Goal: Check status: Check status

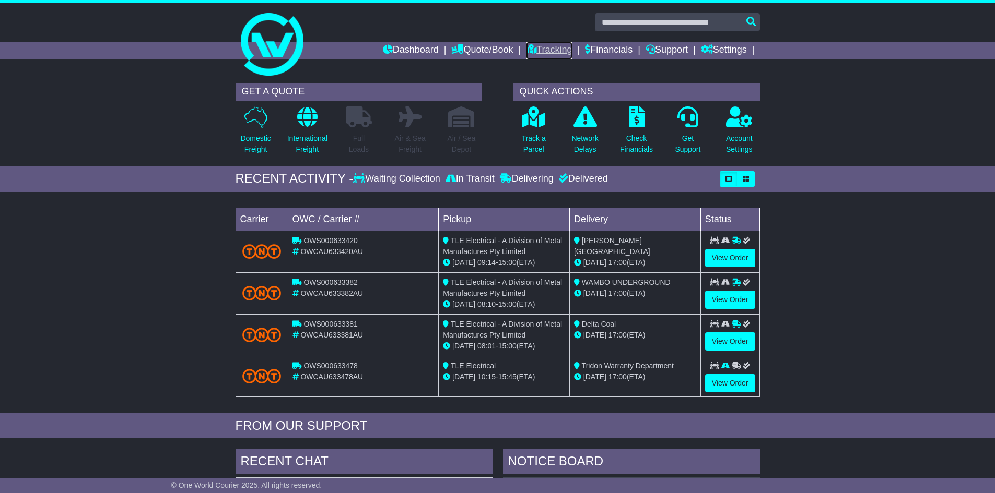
click at [558, 47] on link "Tracking" at bounding box center [549, 51] width 46 height 18
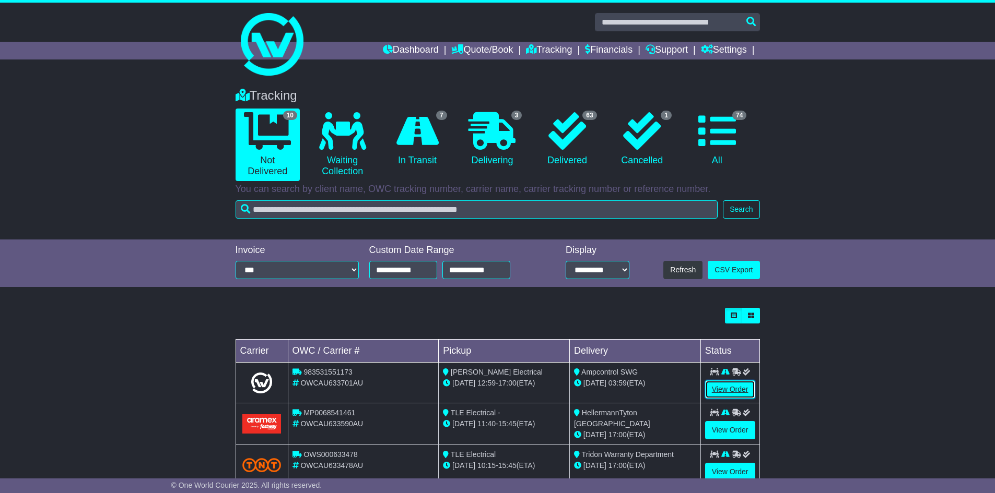
click at [731, 387] on link "View Order" at bounding box center [730, 390] width 50 height 18
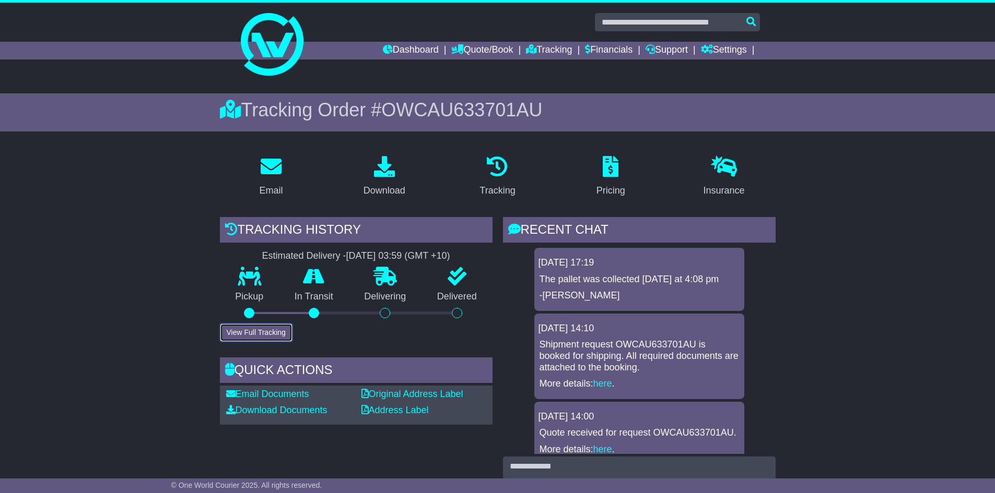
click at [237, 329] on button "View Full Tracking" at bounding box center [256, 333] width 73 height 18
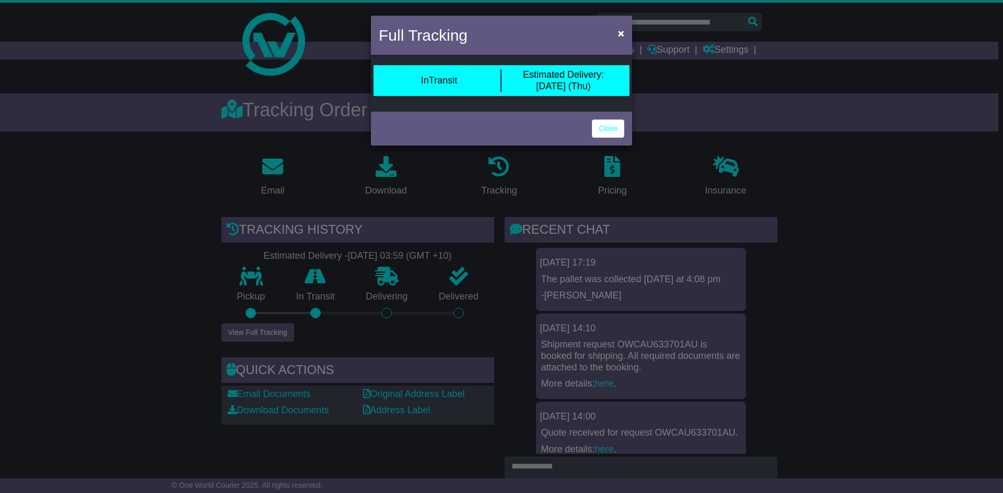
click at [815, 262] on div "Full Tracking × InTransit Estimated Delivery: 14 Aug (Thu) Close" at bounding box center [501, 246] width 1003 height 493
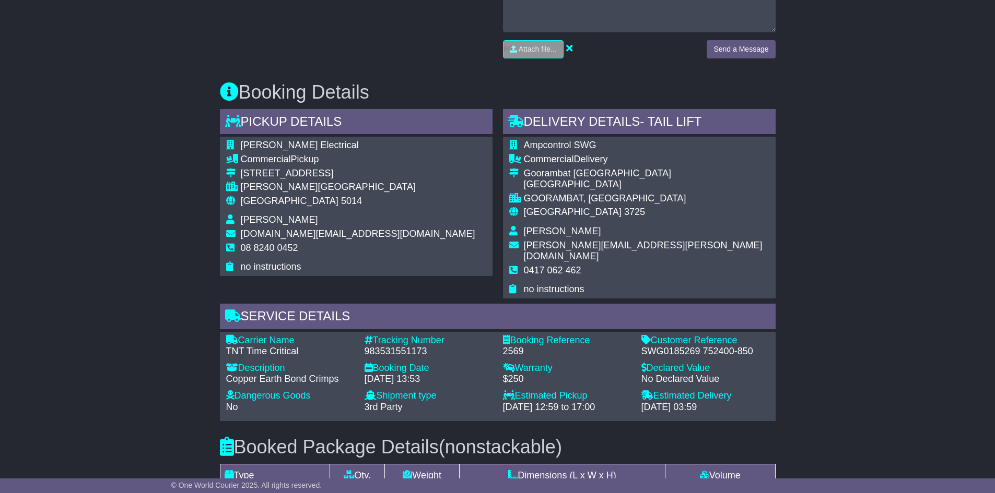
scroll to position [470, 0]
click at [860, 330] on div "Email Download Tracking Pricing Insurance" at bounding box center [497, 224] width 995 height 1095
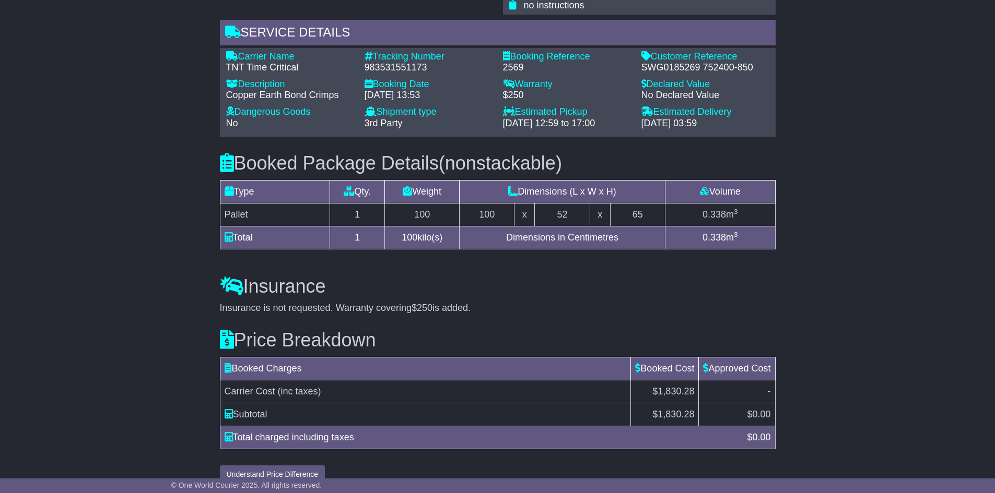
scroll to position [759, 0]
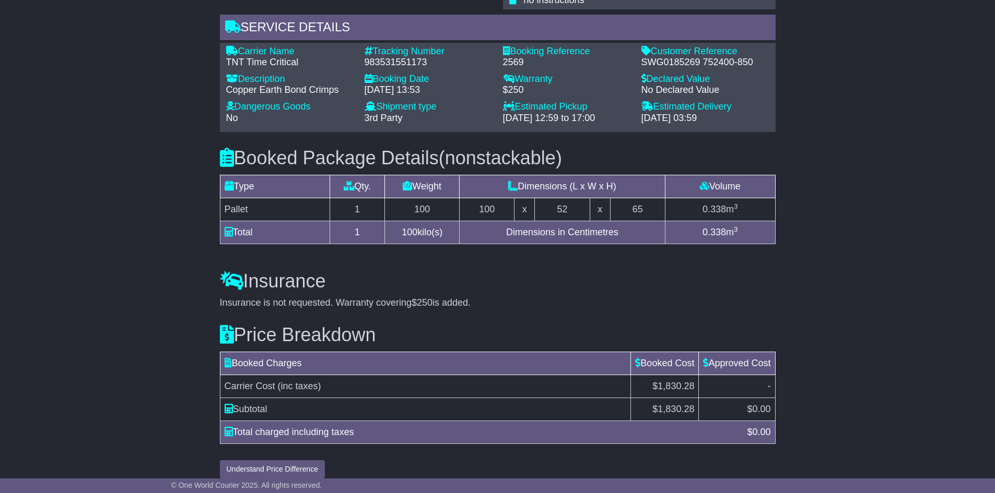
click at [387, 57] on div "983531551173" at bounding box center [428, 62] width 128 height 11
copy div "983531551173"
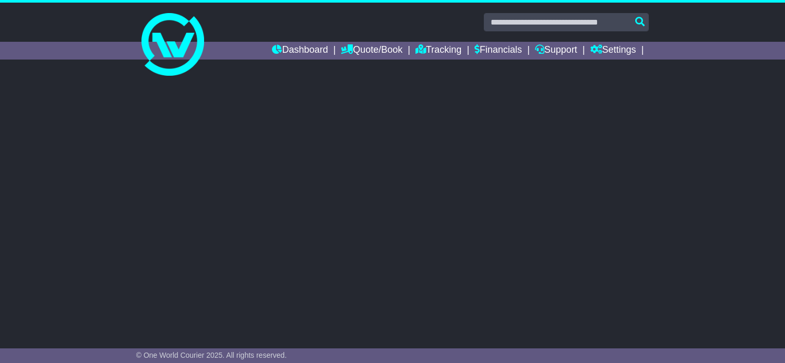
select select "**"
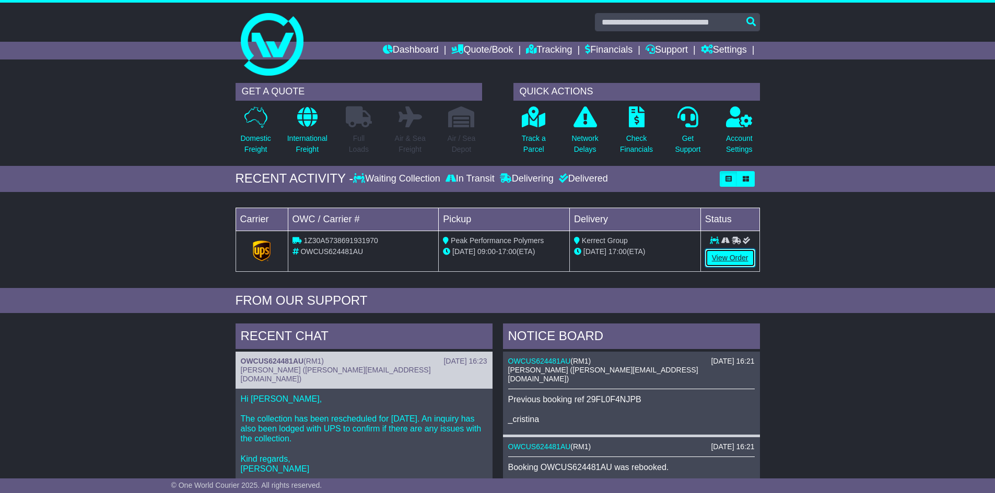
click at [748, 260] on link "View Order" at bounding box center [730, 258] width 50 height 18
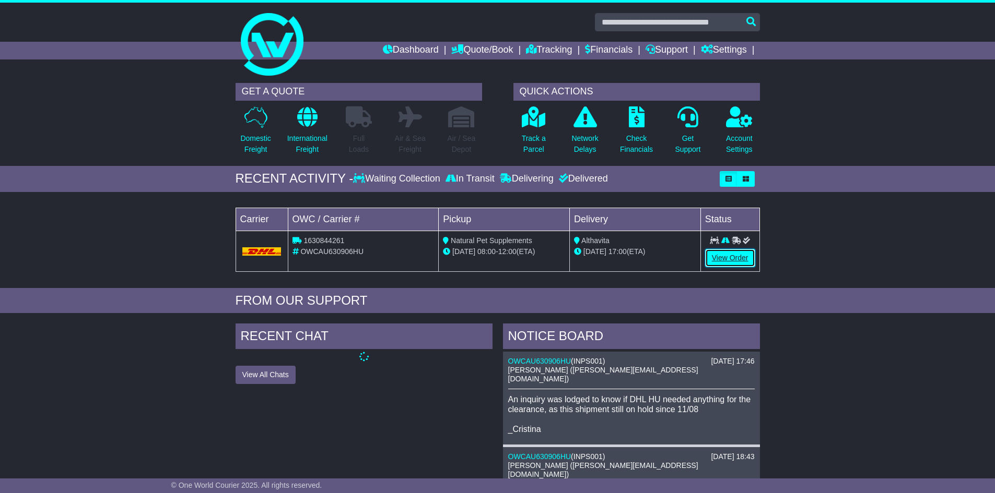
click at [724, 256] on link "View Order" at bounding box center [730, 258] width 50 height 18
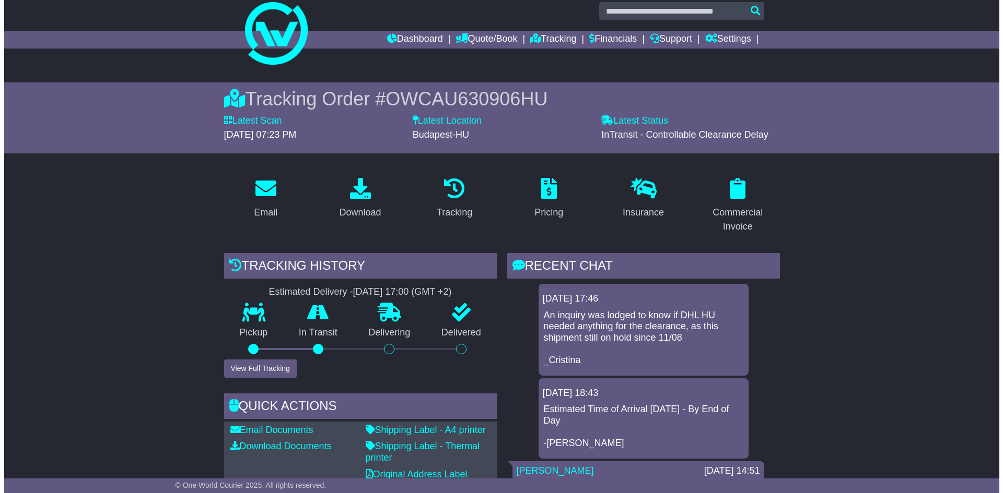
scroll to position [17, 0]
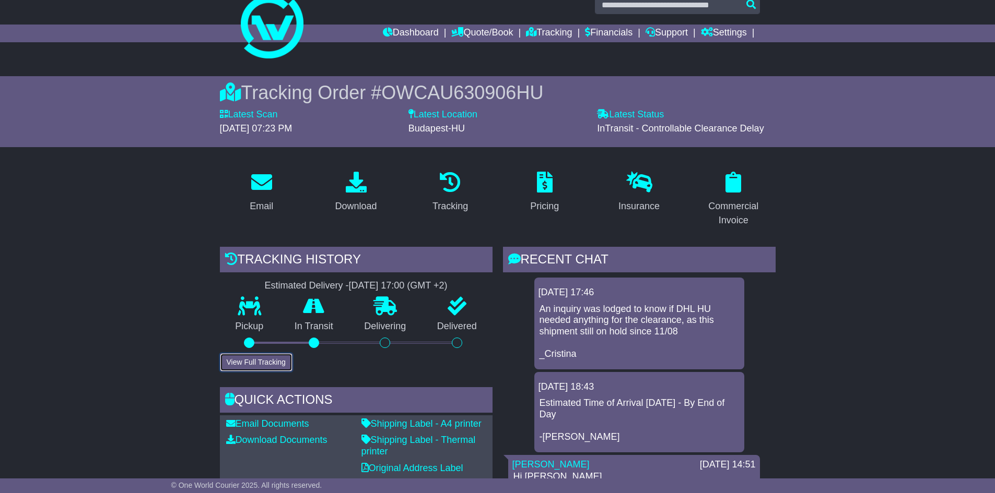
click at [254, 367] on button "View Full Tracking" at bounding box center [256, 363] width 73 height 18
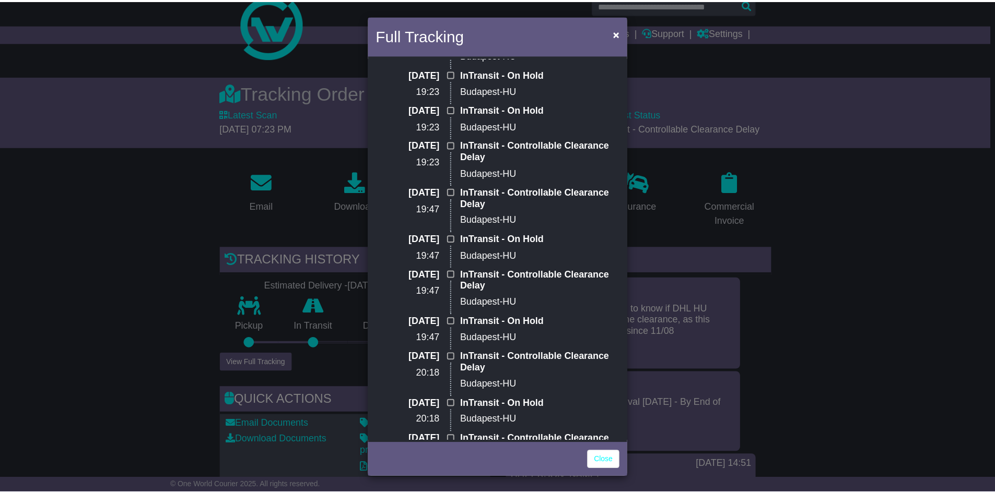
scroll to position [122, 0]
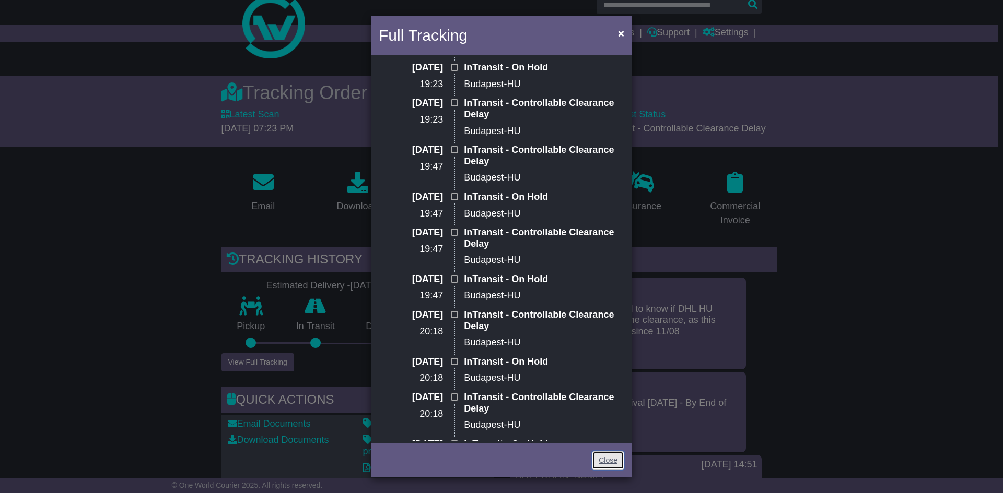
click at [607, 455] on link "Close" at bounding box center [608, 461] width 32 height 18
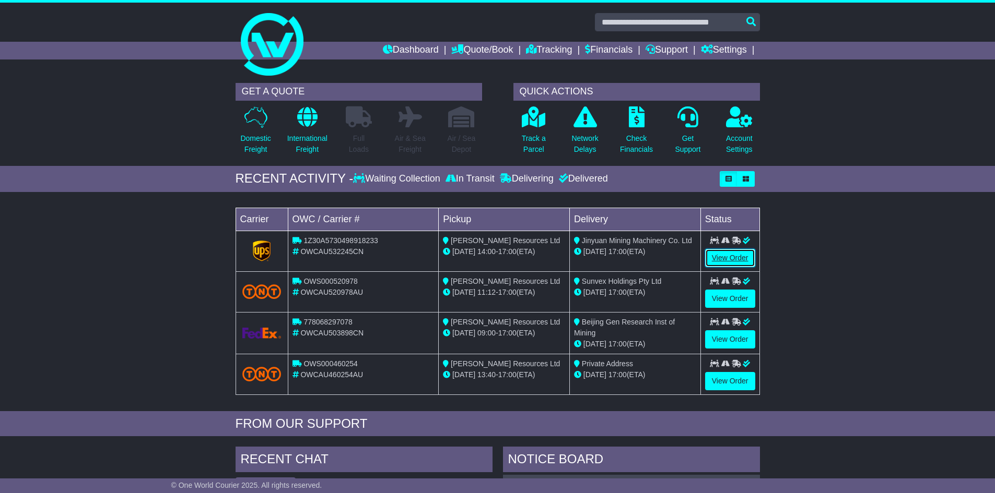
click at [717, 258] on link "View Order" at bounding box center [730, 258] width 50 height 18
